Goal: Information Seeking & Learning: Stay updated

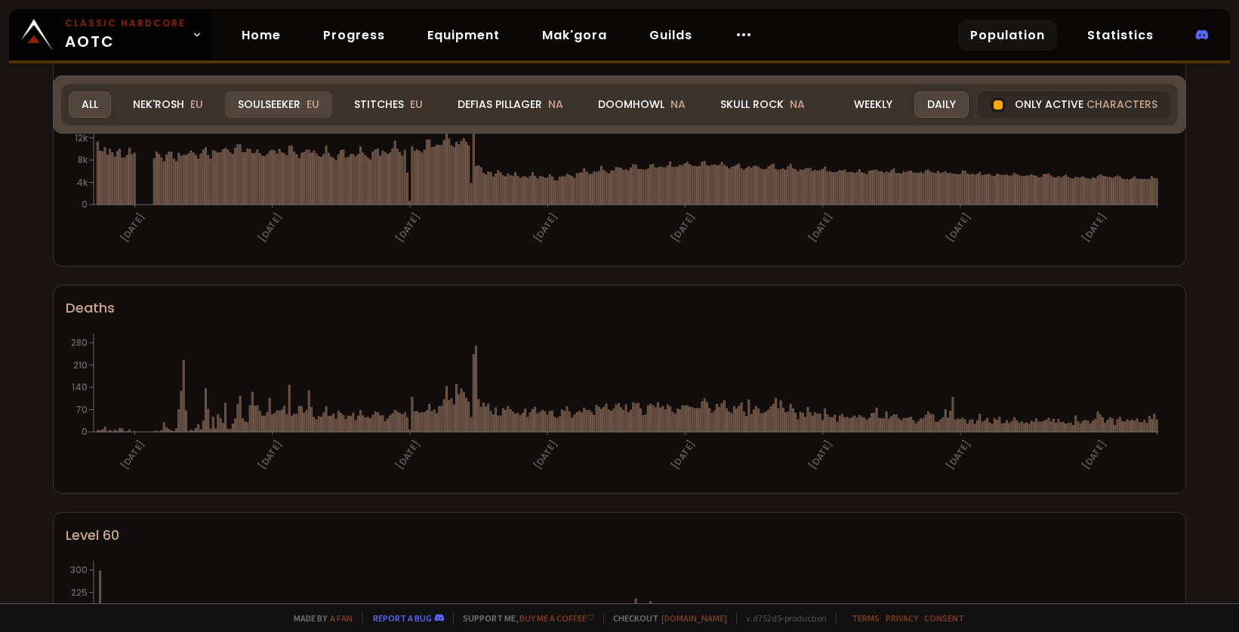
scroll to position [153, 0]
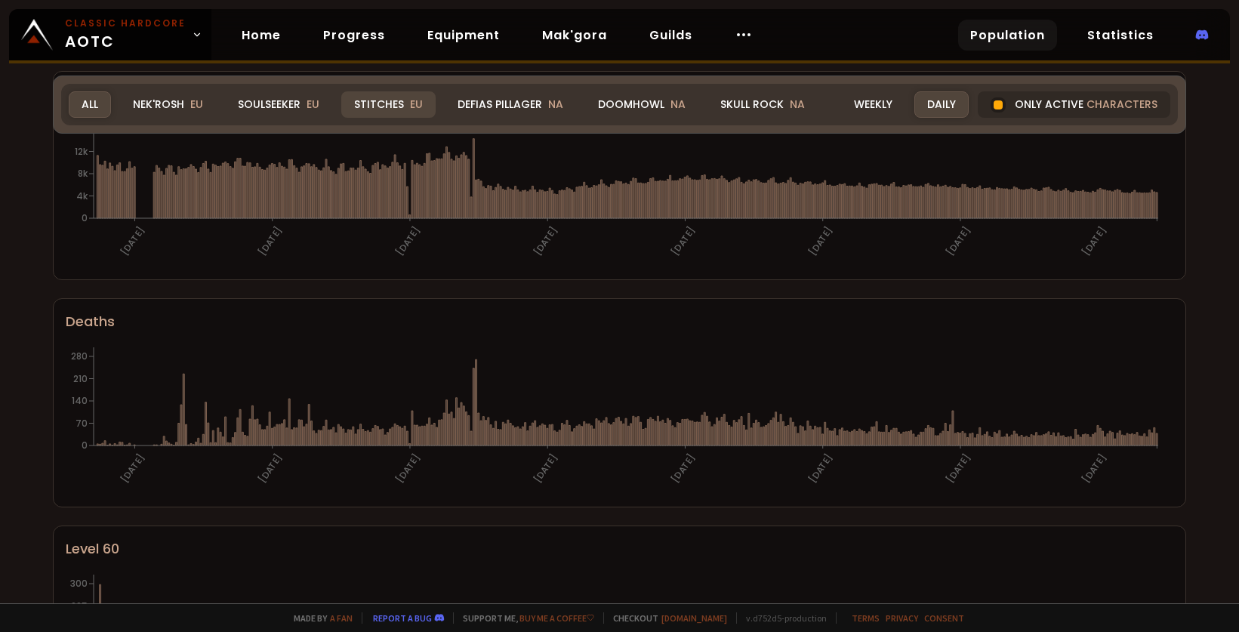
click at [358, 95] on div "Stitches EU" at bounding box center [388, 104] width 94 height 26
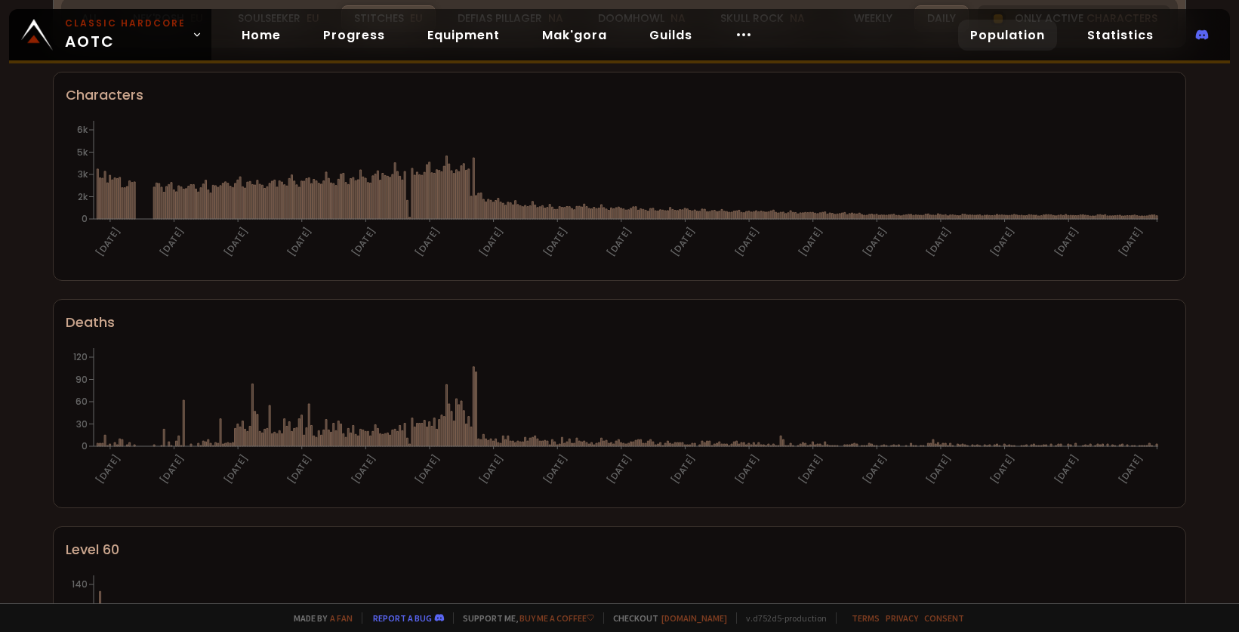
scroll to position [0, 0]
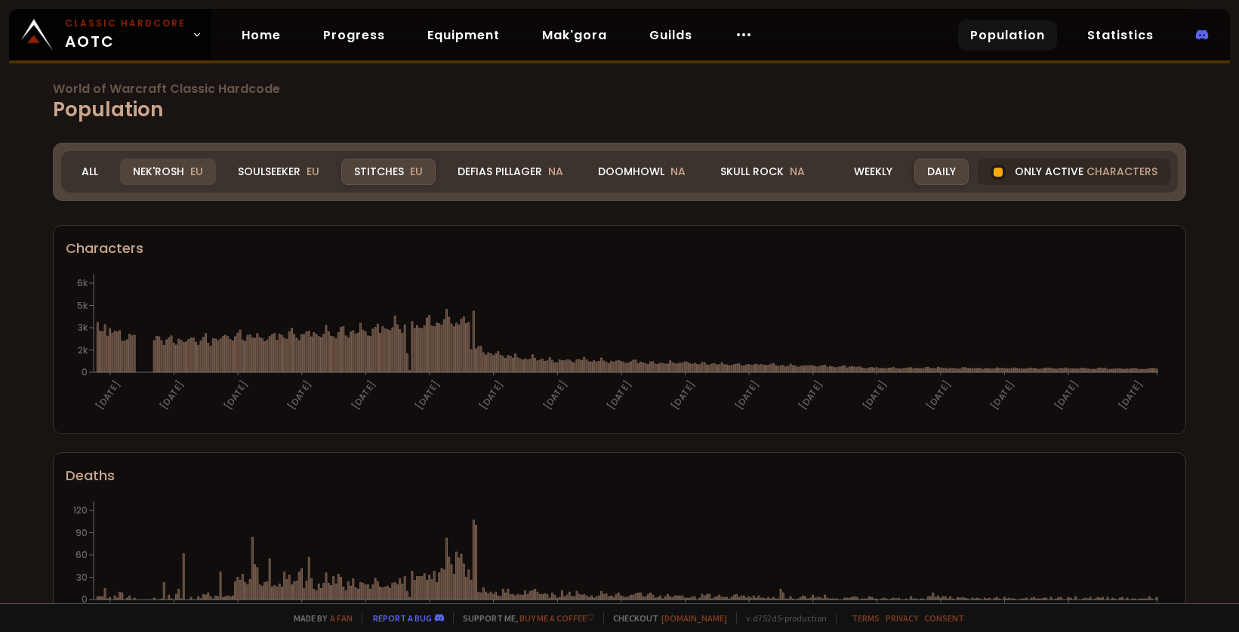
click at [166, 167] on div "Nek'Rosh EU" at bounding box center [168, 172] width 96 height 26
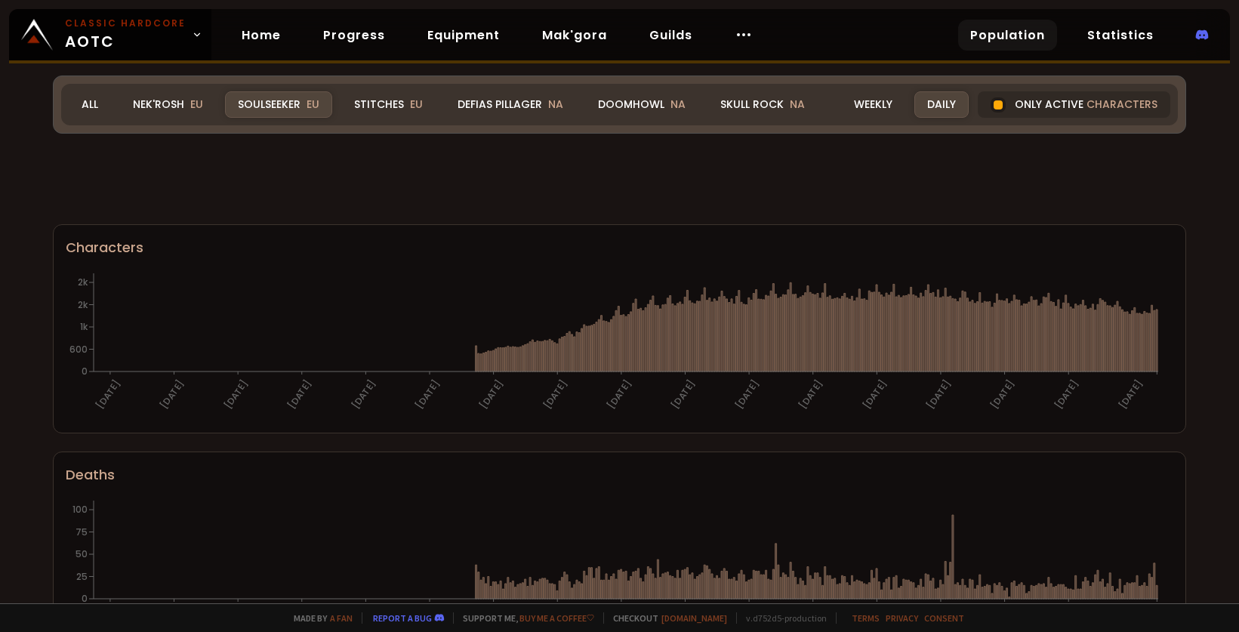
scroll to position [909, 0]
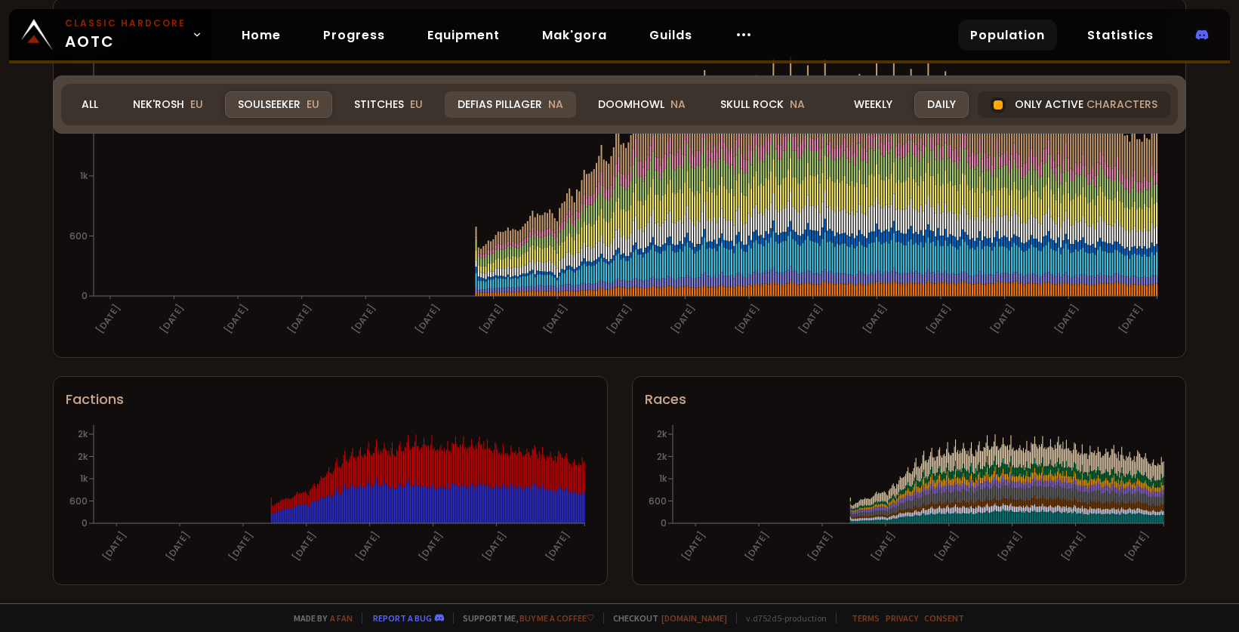
click at [492, 110] on div "Defias Pillager NA" at bounding box center [510, 104] width 131 height 26
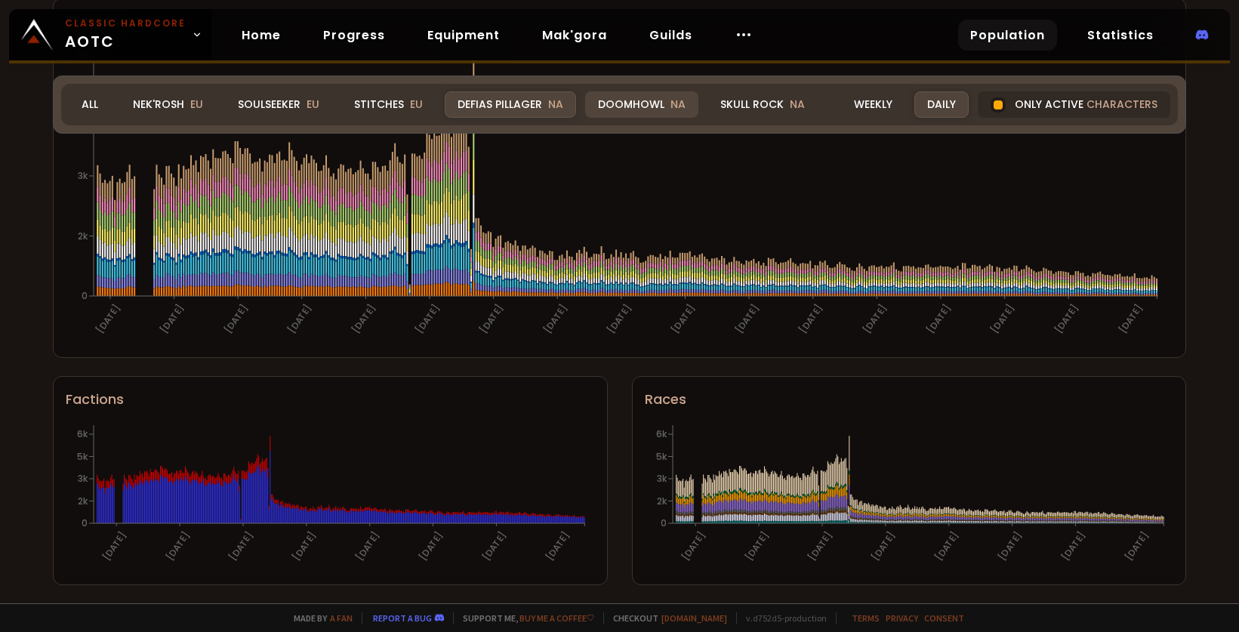
click at [643, 106] on div "Doomhowl NA" at bounding box center [641, 104] width 113 height 26
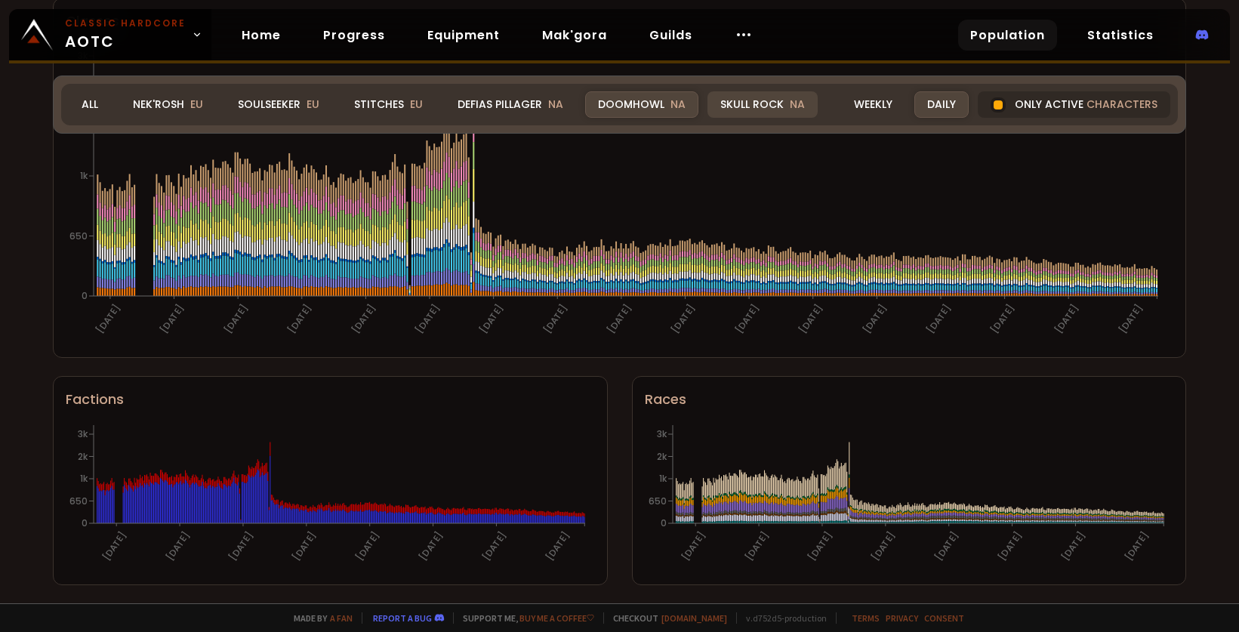
click at [741, 106] on div "Skull Rock NA" at bounding box center [763, 104] width 110 height 26
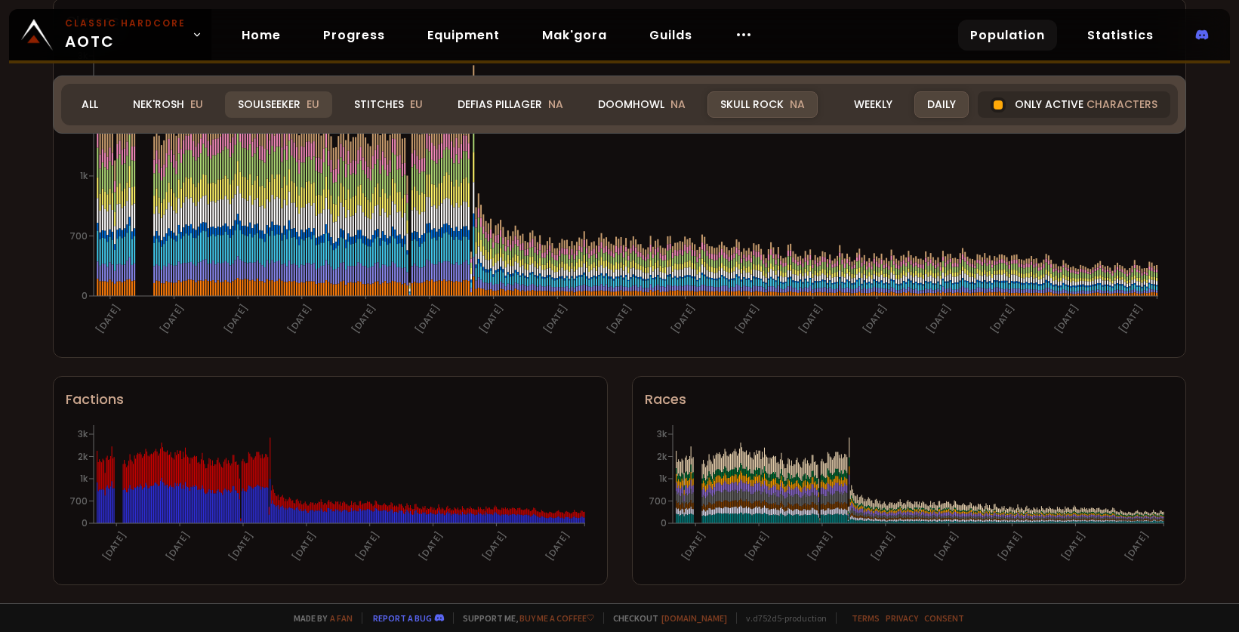
click at [283, 110] on div "Soulseeker EU" at bounding box center [278, 104] width 107 height 26
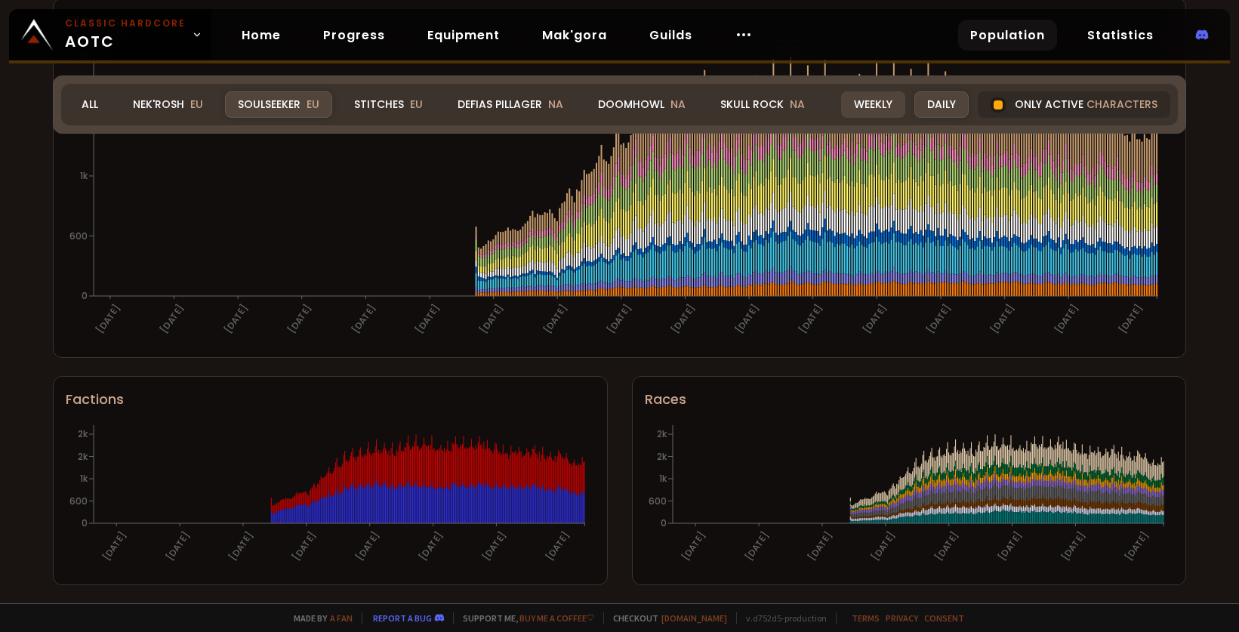
click at [874, 117] on div "Weekly" at bounding box center [873, 104] width 64 height 26
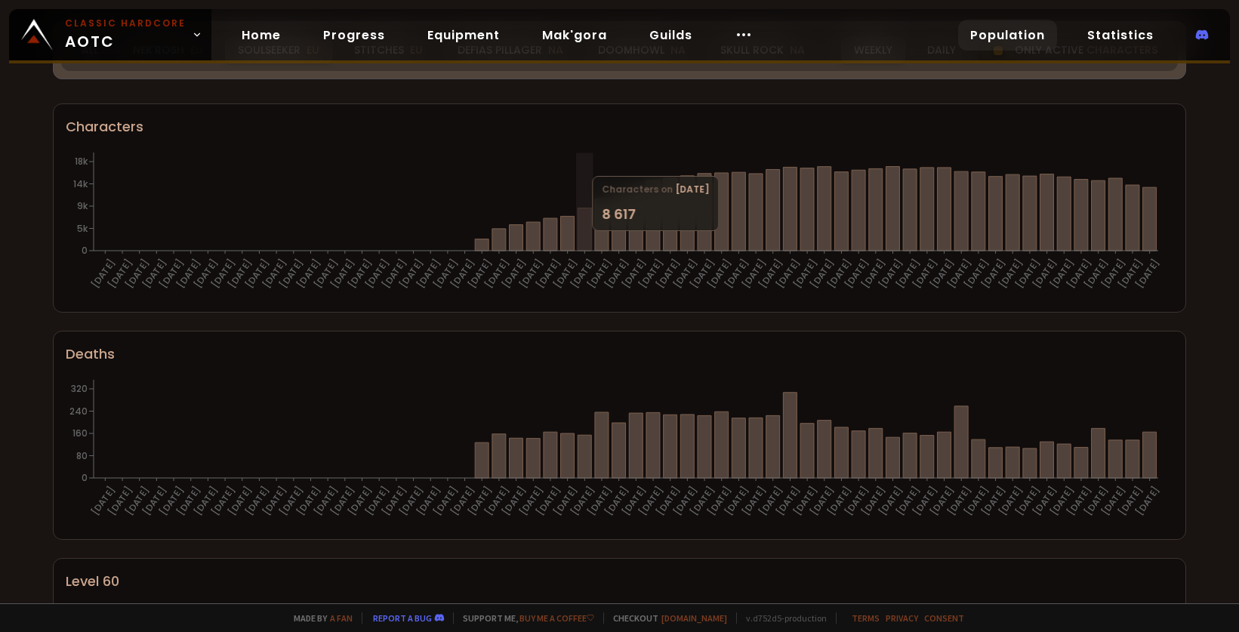
scroll to position [0, 0]
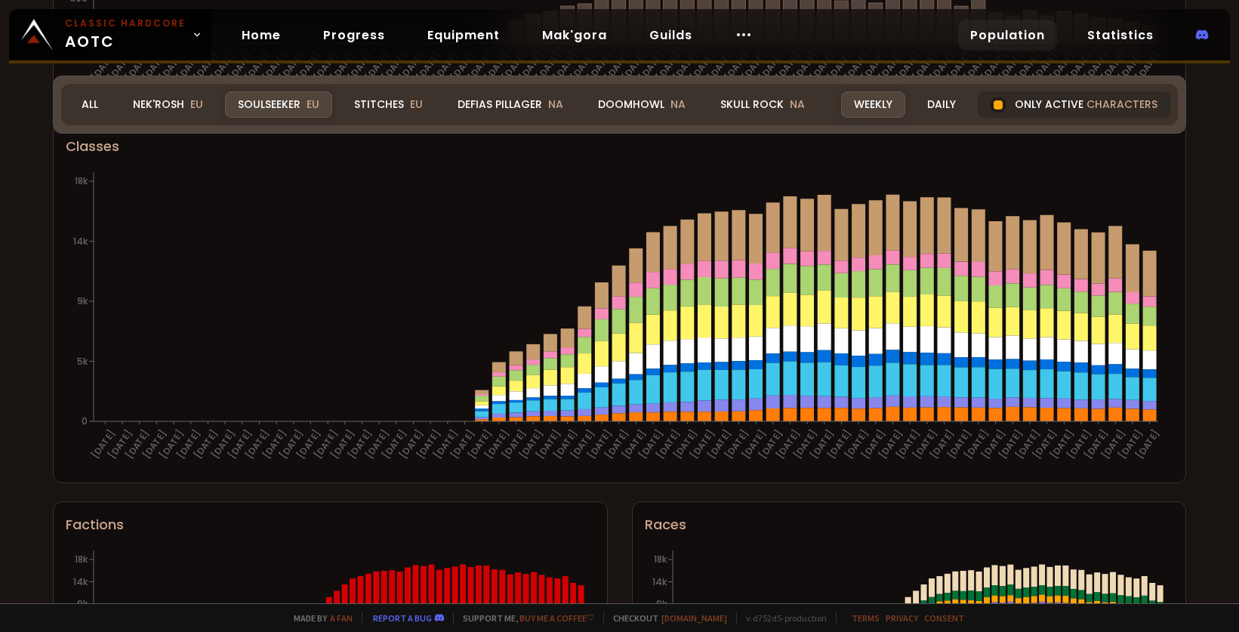
scroll to position [909, 0]
